Goal: Transaction & Acquisition: Subscribe to service/newsletter

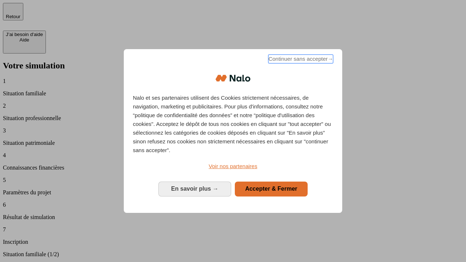
click at [300, 60] on span "Continuer sans accepter →" at bounding box center [300, 59] width 65 height 9
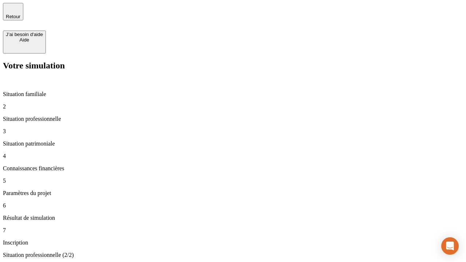
type input "30 000"
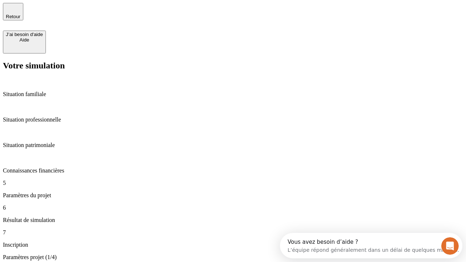
scroll to position [14, 0]
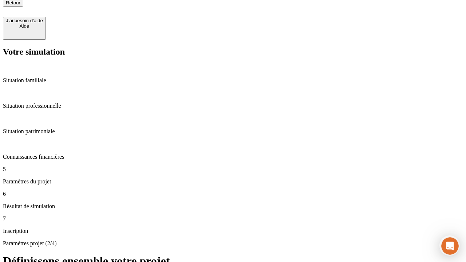
type input "25"
type input "1 000"
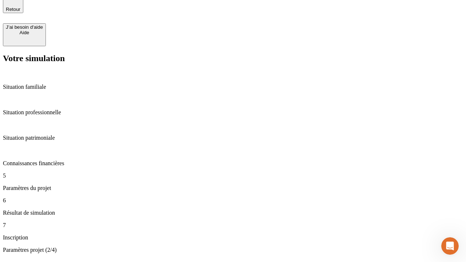
type input "640"
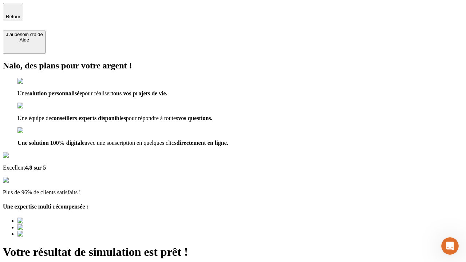
type input "[EMAIL_ADDRESS][PERSON_NAME][DOMAIN_NAME]"
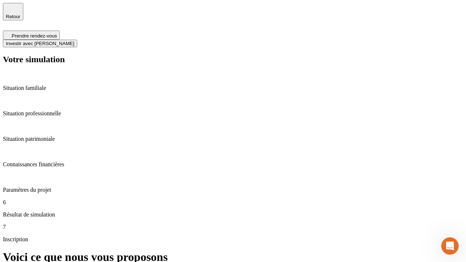
click at [74, 41] on span "Investir avec [PERSON_NAME]" at bounding box center [40, 43] width 68 height 5
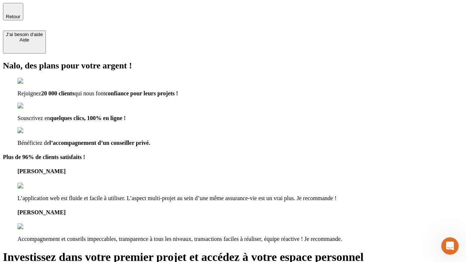
type input "[EMAIL_ADDRESS][PERSON_NAME][DOMAIN_NAME]"
